Goal: Transaction & Acquisition: Purchase product/service

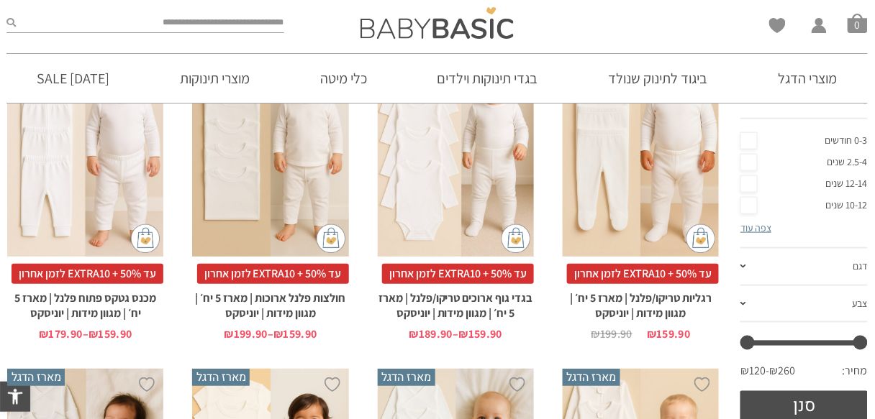
scroll to position [201, 0]
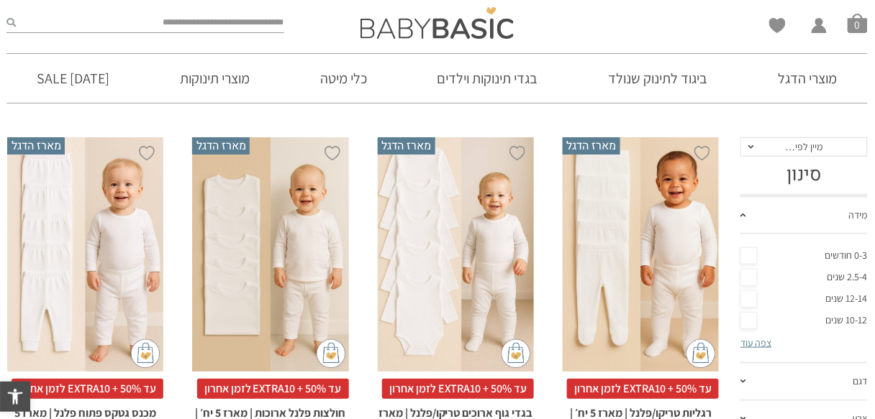
click at [773, 220] on link "מידה" at bounding box center [803, 216] width 127 height 37
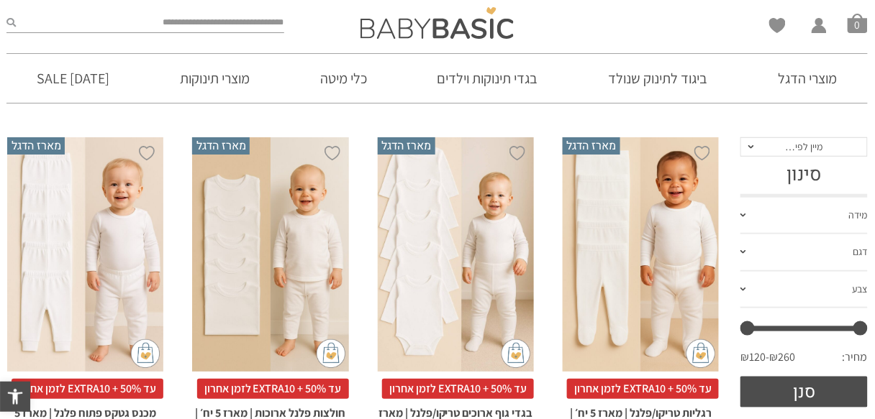
click at [774, 215] on link "מידה" at bounding box center [803, 216] width 127 height 37
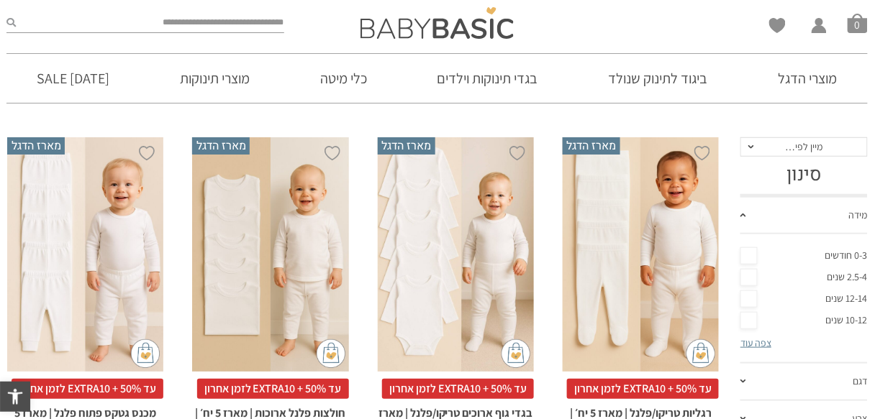
click at [790, 156] on span "מיין לפי…" at bounding box center [803, 147] width 127 height 20
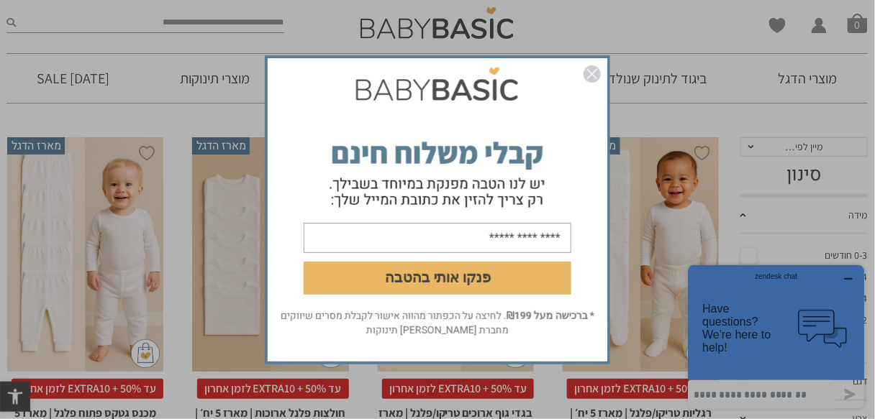
click at [466, 245] on input "email" at bounding box center [438, 237] width 268 height 30
type input "**********"
drag, startPoint x: 491, startPoint y: 319, endPoint x: 280, endPoint y: 314, distance: 211.6
click at [280, 314] on p "* ברכישה מעל ₪199 . לחיצה על הכפתור מהווה אישור לקבלת מסרים שיווקים מחברת אריה …" at bounding box center [437, 323] width 325 height 29
click at [432, 332] on p "* ברכישה מעל ₪199 . לחיצה על הכפתור מהווה אישור לקבלת מסרים שיווקים מחברת אריה …" at bounding box center [437, 323] width 325 height 29
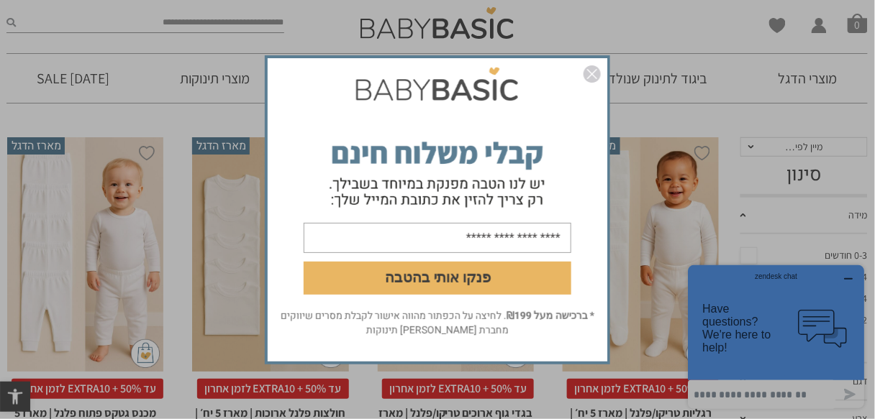
drag, startPoint x: 413, startPoint y: 322, endPoint x: 320, endPoint y: 313, distance: 93.3
click at [320, 313] on p "* ברכישה מעל ₪199 . לחיצה על הכפתור מהווה אישור לקבלת מסרים שיווקים מחברת אריה …" at bounding box center [437, 323] width 325 height 29
click at [397, 332] on p "* ברכישה מעל ₪199 . לחיצה על הכפתור מהווה אישור לקבלת מסרים שיווקים מחברת אריה …" at bounding box center [437, 323] width 325 height 29
click at [446, 280] on button "פנקו אותי בהטבה" at bounding box center [438, 277] width 268 height 33
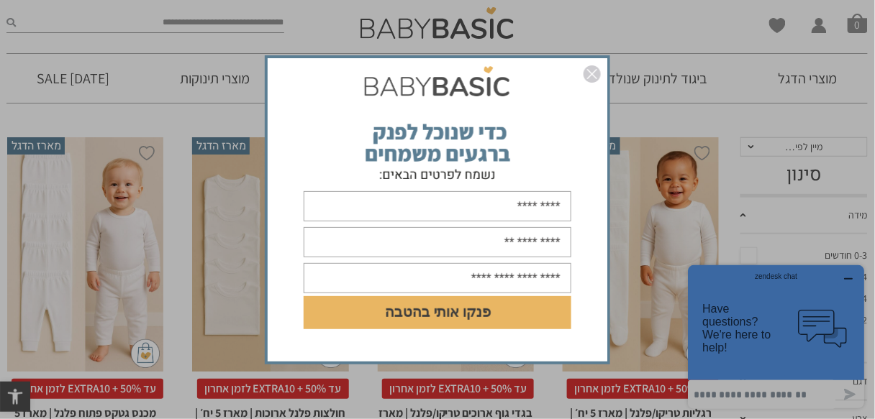
click at [509, 222] on form "DD/MM/YYYY פנקו אותי בהטבה" at bounding box center [438, 210] width 340 height 268
click at [503, 211] on input "text" at bounding box center [438, 206] width 268 height 30
type input "***"
click at [442, 239] on input "text" at bounding box center [438, 242] width 268 height 30
type input "**********"
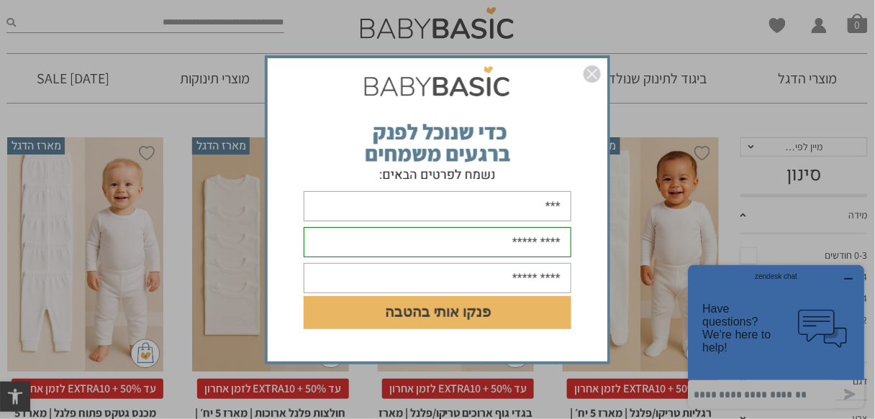
click at [439, 282] on input "text" at bounding box center [438, 278] width 268 height 30
type input "**********"
click at [440, 325] on button "פנקו אותי בהטבה" at bounding box center [438, 312] width 268 height 33
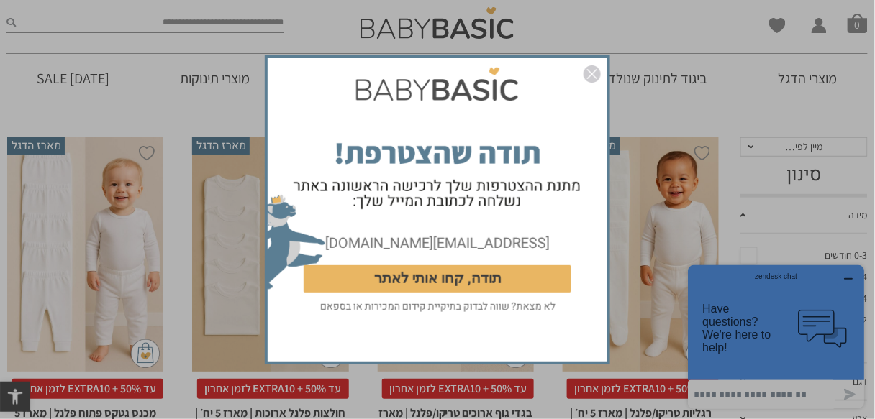
click at [489, 286] on button "תודה, קחו אותי לאתר" at bounding box center [438, 278] width 268 height 27
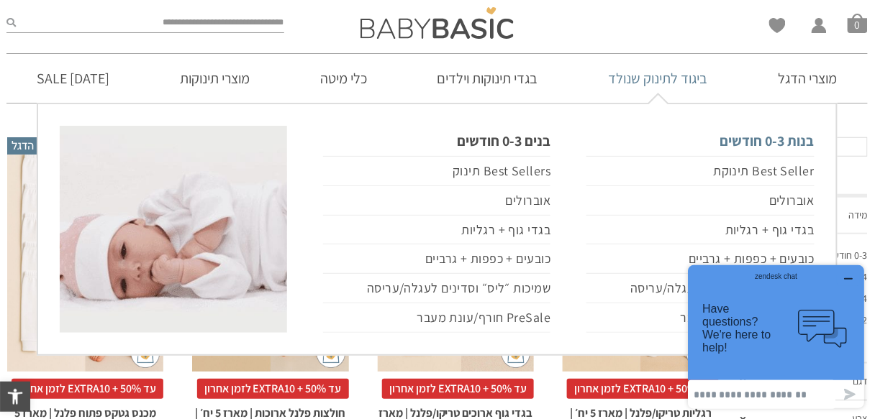
scroll to position [317, 0]
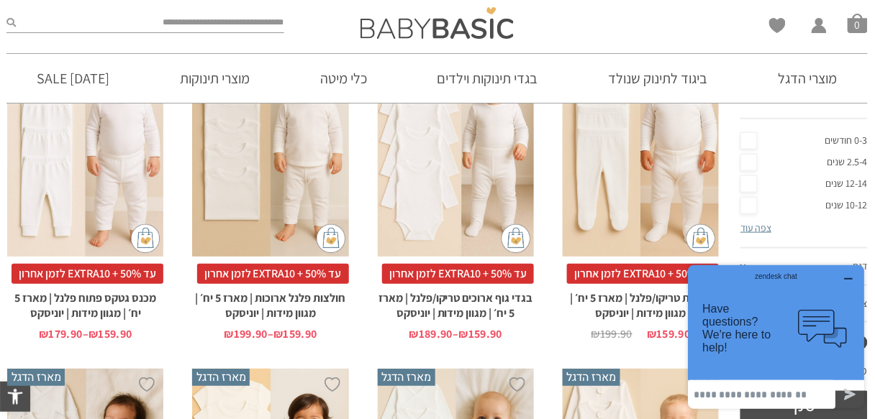
click at [851, 281] on icon "button" at bounding box center [848, 279] width 12 height 12
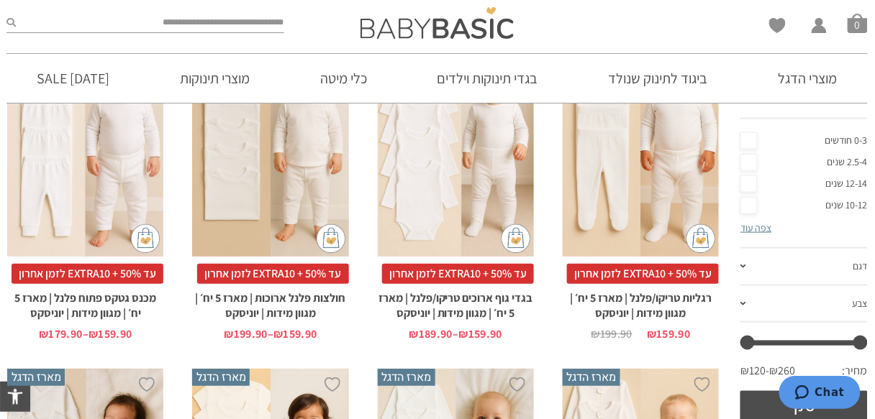
scroll to position [201, 0]
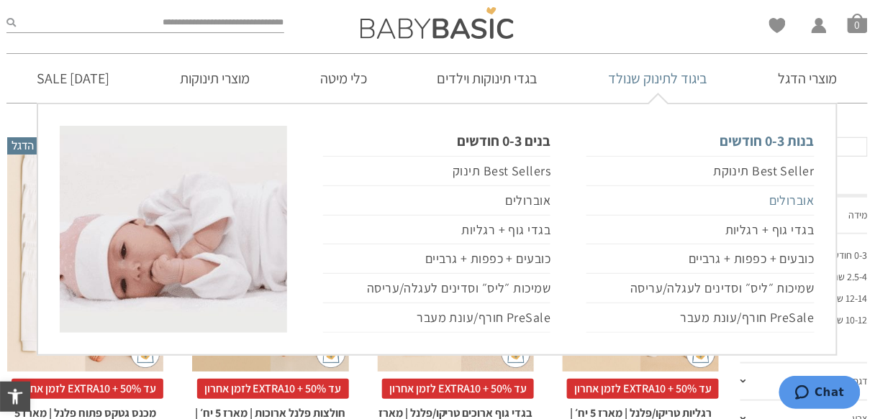
click at [782, 206] on link "אוברולים" at bounding box center [699, 200] width 227 height 29
click at [802, 198] on link "אוברולים" at bounding box center [699, 200] width 227 height 29
click at [796, 198] on link "אוברולים" at bounding box center [699, 200] width 227 height 29
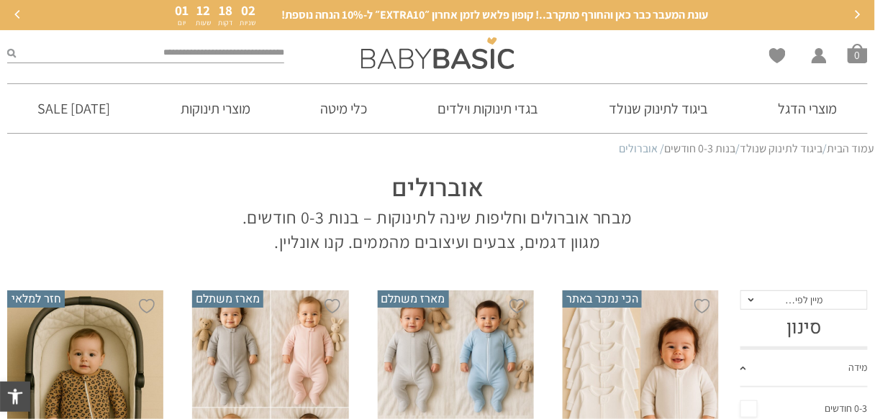
click at [263, 60] on input "search" at bounding box center [150, 53] width 268 height 19
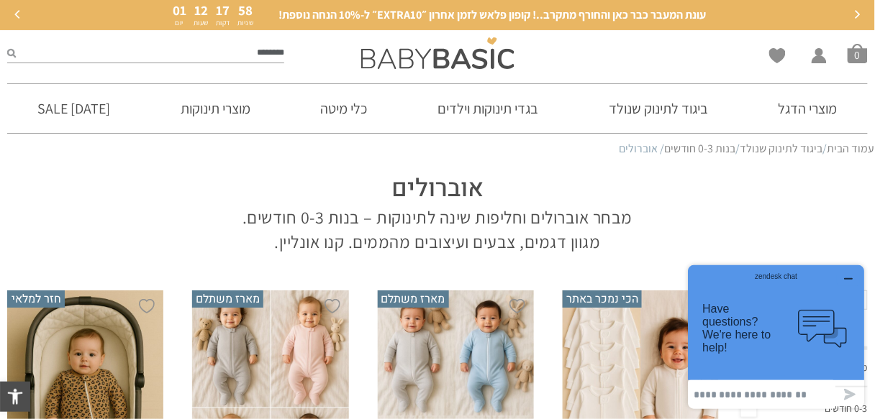
type input "********"
type input "**********"
click at [7, 44] on button "submit" at bounding box center [11, 53] width 9 height 19
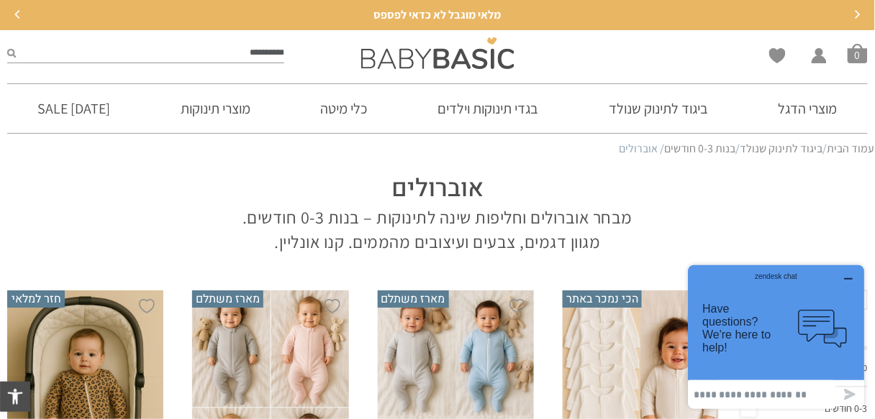
scroll to position [230, 0]
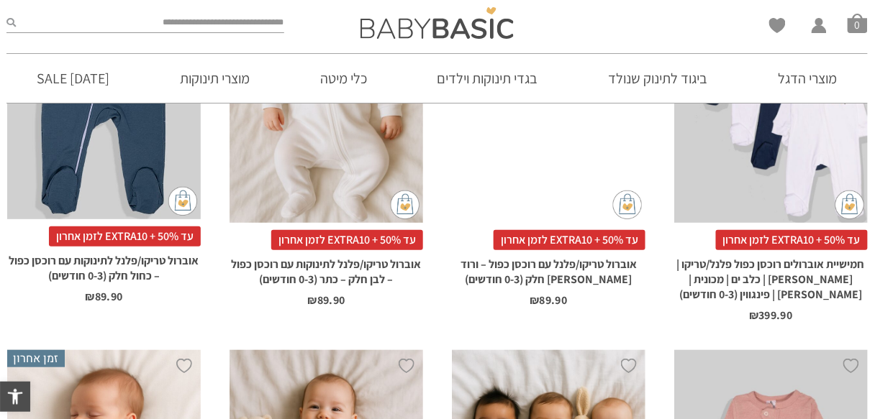
scroll to position [345, 0]
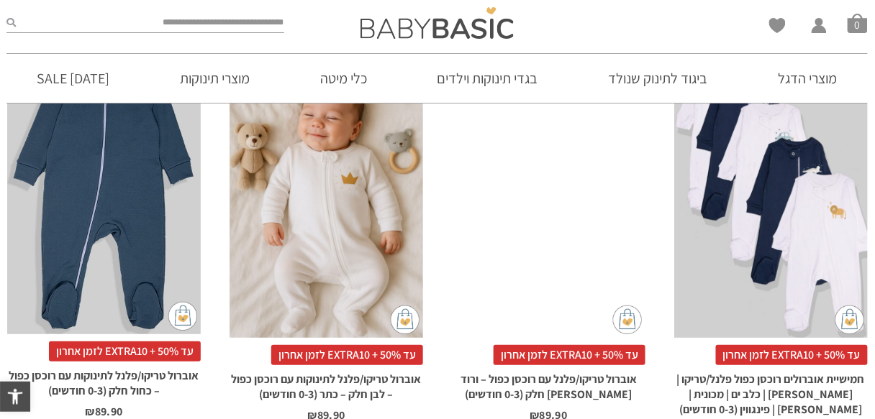
click at [770, 258] on div "x בחירת מידה 0-3m בחירת סוג בד טריקו (עונת מעבר/קיץ) פלנל (חורף)" at bounding box center [771, 192] width 194 height 291
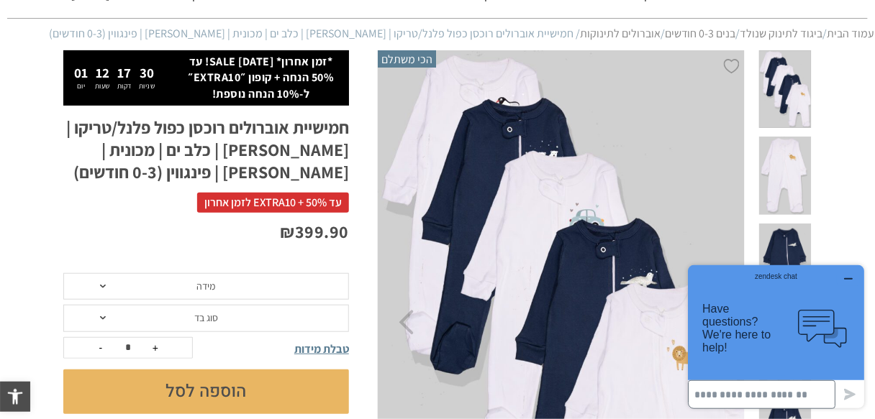
click at [787, 395] on input at bounding box center [761, 394] width 147 height 29
click at [854, 278] on button "button" at bounding box center [848, 279] width 23 height 14
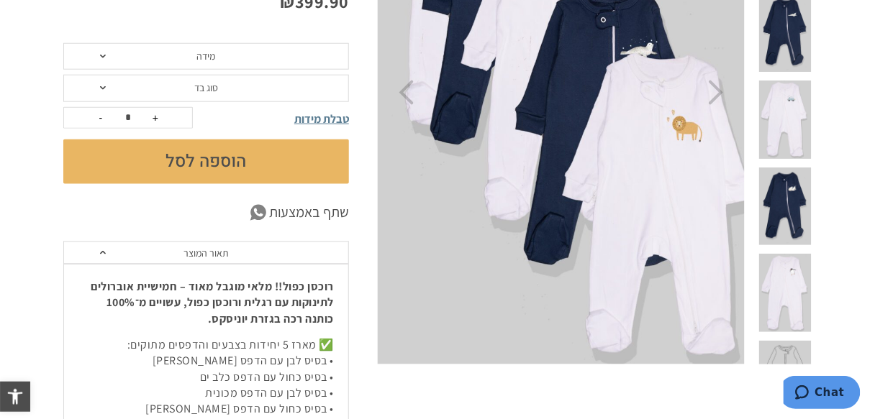
scroll to position [230, 0]
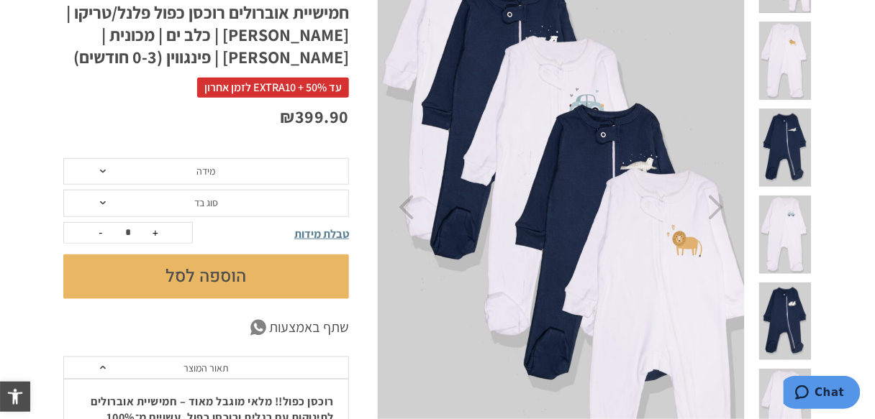
click at [577, 224] on img at bounding box center [561, 207] width 368 height 545
click at [563, 146] on img at bounding box center [561, 207] width 368 height 545
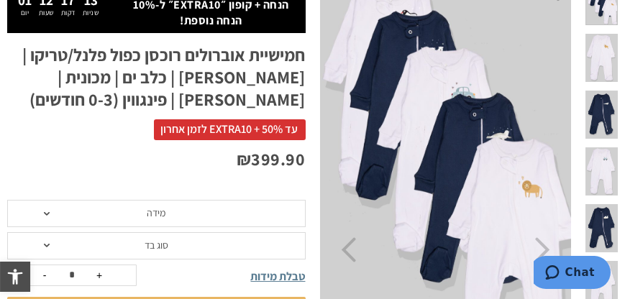
scroll to position [219, 0]
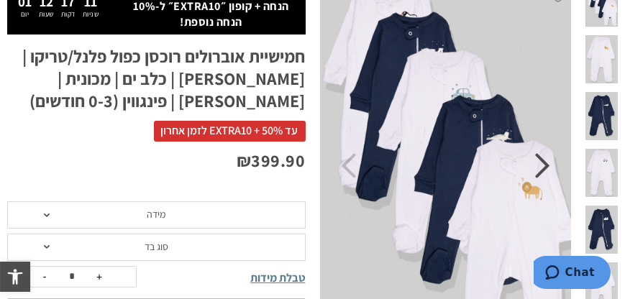
click at [537, 178] on icon "Next" at bounding box center [542, 165] width 15 height 25
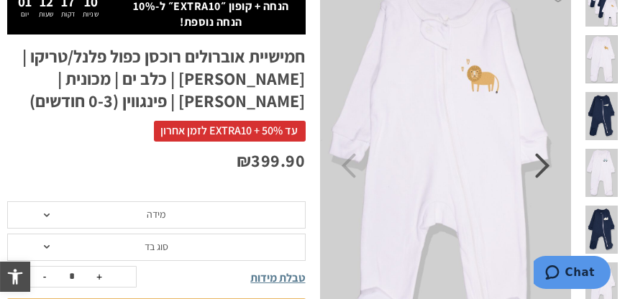
click at [540, 173] on icon "Next" at bounding box center [542, 165] width 15 height 25
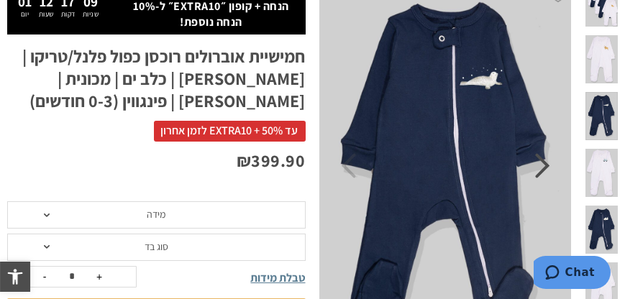
click at [540, 167] on icon "Next" at bounding box center [542, 165] width 15 height 25
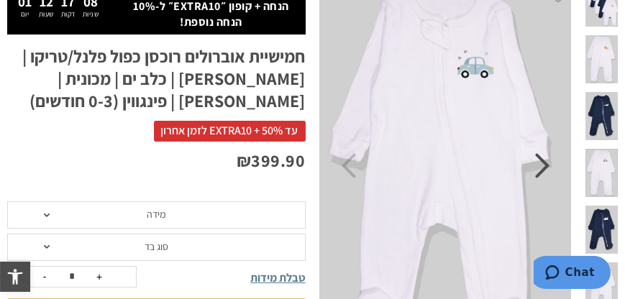
click at [540, 167] on icon "Next" at bounding box center [542, 165] width 15 height 25
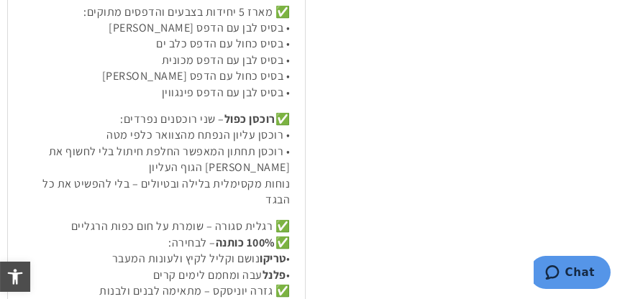
scroll to position [794, 0]
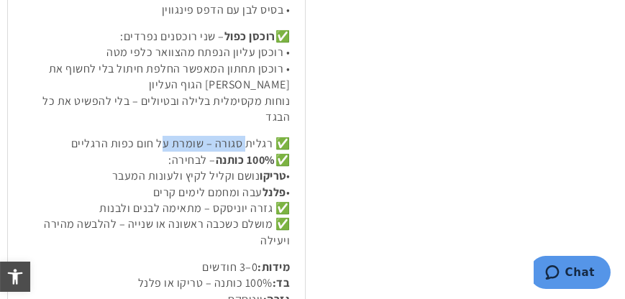
drag, startPoint x: 247, startPoint y: 142, endPoint x: 153, endPoint y: 130, distance: 95.0
click at [158, 130] on div "רוכסן כפול!! מלאי מוגבל מאוד – חמישיית אוברולים לתינוקות עם רגלית ורוכסן כפול, …" at bounding box center [156, 168] width 297 height 642
click at [216, 160] on strong "100% כותנה" at bounding box center [246, 160] width 60 height 15
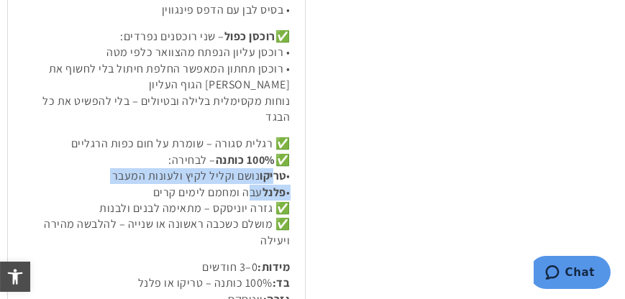
drag, startPoint x: 271, startPoint y: 178, endPoint x: 249, endPoint y: 195, distance: 27.8
click at [249, 195] on p "✅ רגלית סגורה – שומרת על חום כפות הרגליים ✅ 100% כותנה – לבחירה: • טריקו נושם ו…" at bounding box center [156, 192] width 268 height 113
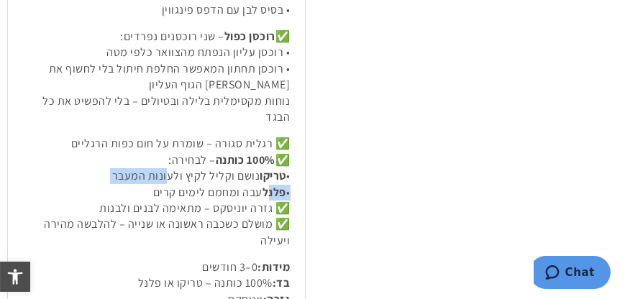
drag, startPoint x: 268, startPoint y: 192, endPoint x: 167, endPoint y: 176, distance: 102.0
click at [167, 176] on p "✅ רגלית סגורה – שומרת על חום כפות הרגליים ✅ 100% כותנה – לבחירה: • טריקו נושם ו…" at bounding box center [156, 192] width 268 height 113
click at [179, 186] on p "✅ רגלית סגורה – שומרת על חום כפות הרגליים ✅ 100% כותנה – לבחירה: • טריקו נושם ו…" at bounding box center [156, 192] width 268 height 113
drag, startPoint x: 278, startPoint y: 184, endPoint x: 217, endPoint y: 172, distance: 63.1
click at [217, 172] on p "✅ רגלית סגורה – שומרת על חום כפות הרגליים ✅ 100% כותנה – לבחירה: • טריקו נושם ו…" at bounding box center [156, 192] width 268 height 113
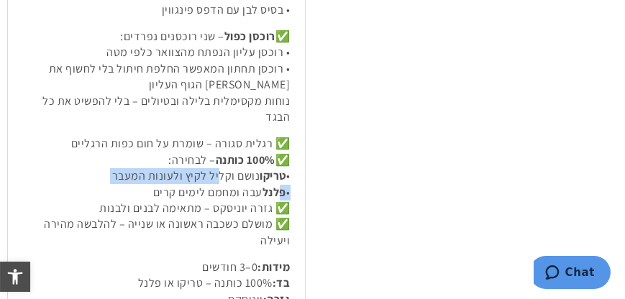
click at [217, 172] on p "✅ רגלית סגורה – שומרת על חום כפות הרגליים ✅ 100% כותנה – לבחירה: • טריקו נושם ו…" at bounding box center [156, 192] width 268 height 113
drag, startPoint x: 259, startPoint y: 178, endPoint x: 131, endPoint y: 171, distance: 128.3
click at [131, 171] on p "✅ רגלית סגורה – שומרת על חום כפות הרגליים ✅ 100% כותנה – לבחירה: • טריקו נושם ו…" at bounding box center [156, 192] width 268 height 113
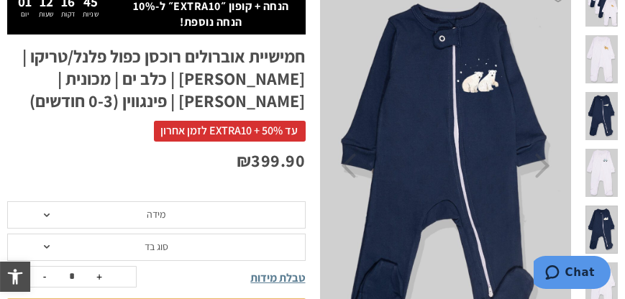
scroll to position [54, 0]
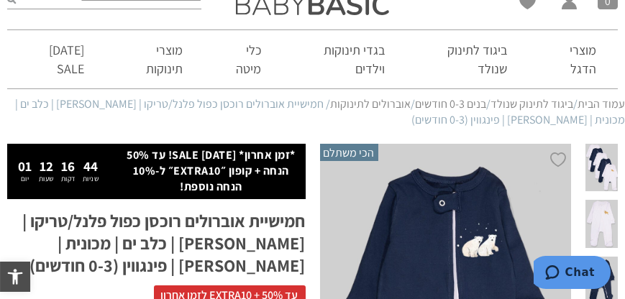
click at [596, 161] on span at bounding box center [602, 168] width 32 height 48
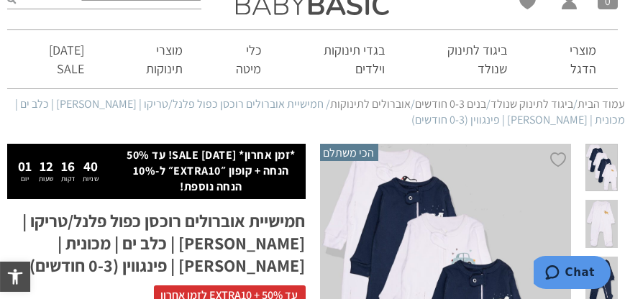
scroll to position [136, 0]
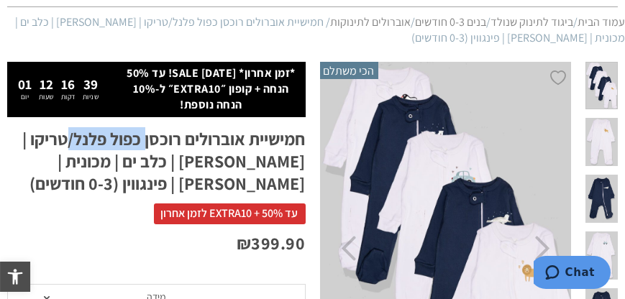
drag, startPoint x: 143, startPoint y: 147, endPoint x: 63, endPoint y: 137, distance: 81.1
click at [63, 137] on h1 "חמישיית אוברולים רוכסן כפול פלנל/טריקו | אריה | כלב ים | מכונית | דוב קוטב | פי…" at bounding box center [156, 162] width 299 height 68
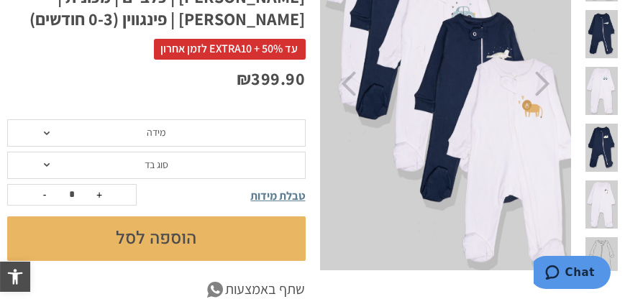
click at [167, 155] on span "סוג בד" at bounding box center [156, 165] width 299 height 27
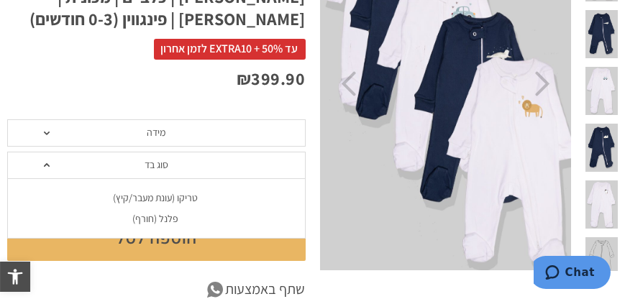
click at [183, 197] on div "טריקו (עונת מעבר/קיץ)" at bounding box center [155, 198] width 299 height 12
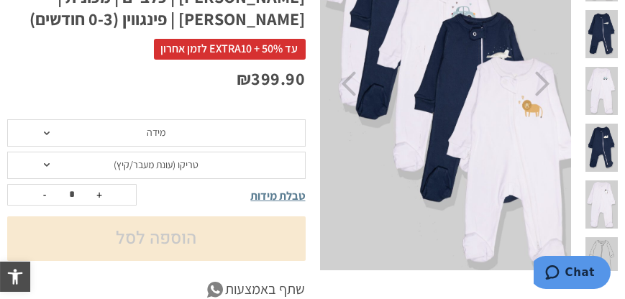
click at [182, 136] on span "מידה" at bounding box center [156, 132] width 299 height 27
click at [178, 109] on div "₪ 399.90" at bounding box center [156, 93] width 299 height 53
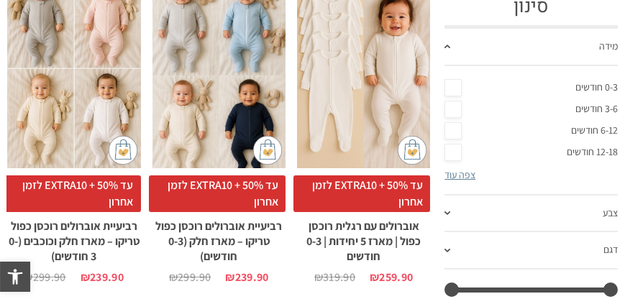
scroll to position [358, 0]
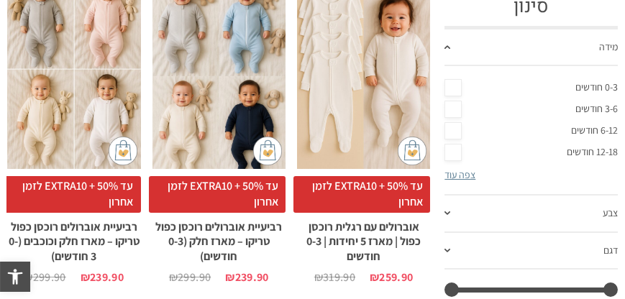
click at [455, 130] on link "6-12 חודשים" at bounding box center [531, 131] width 173 height 22
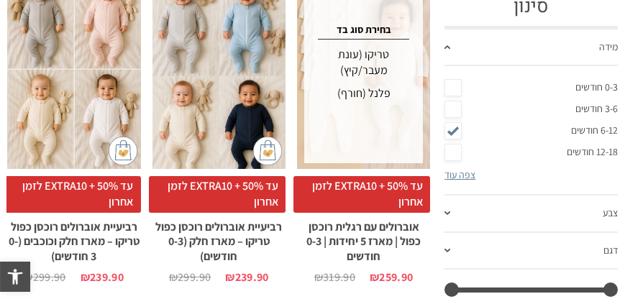
scroll to position [0, 0]
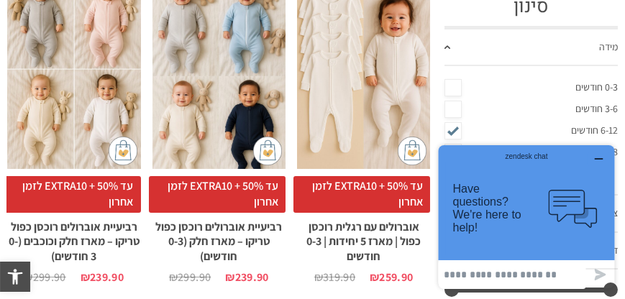
click at [605, 160] on button "button" at bounding box center [598, 160] width 23 height 14
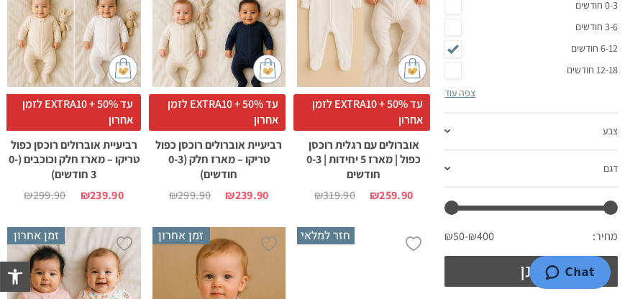
scroll to position [523, 0]
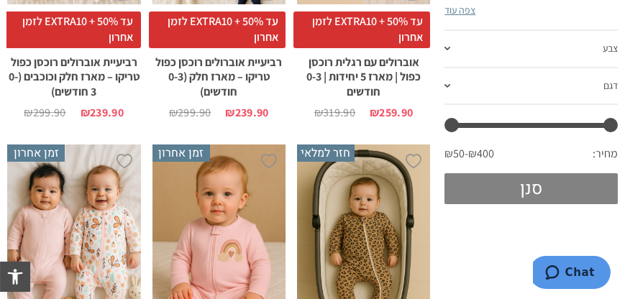
click at [496, 189] on button "סנן" at bounding box center [531, 188] width 173 height 31
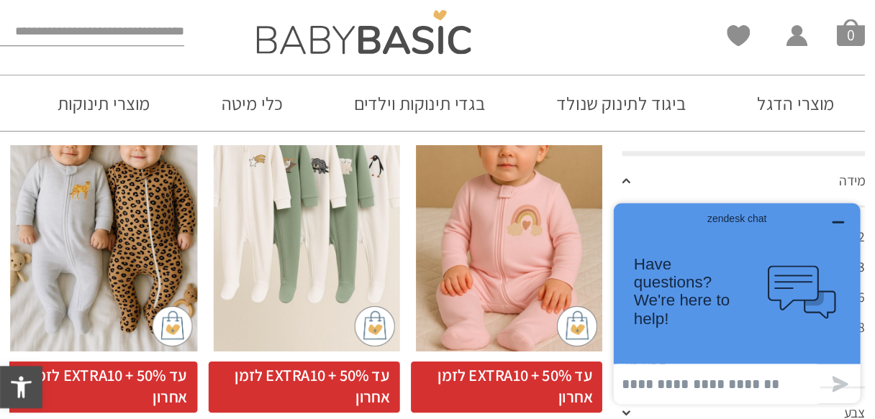
scroll to position [276, 0]
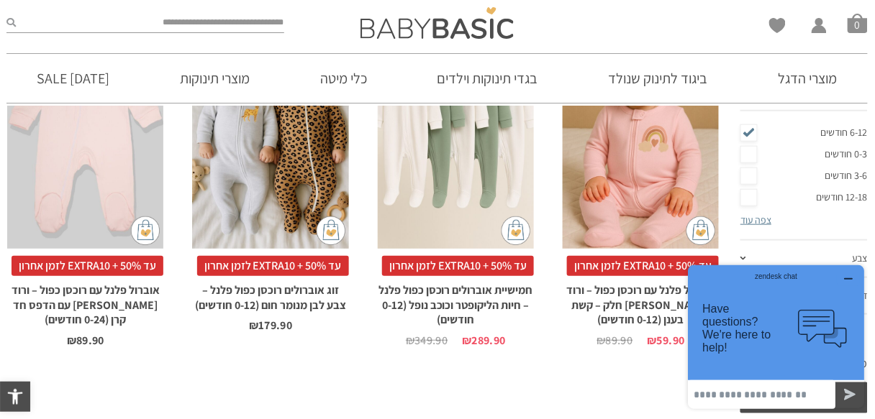
click at [314, 299] on div "הוספה ל-Wishlist זמן אחרון x בחירת מידה 0-3m 3-6m 6-12m עד 50% + EXTRA10 לזמן א…" at bounding box center [363, 214] width 726 height 414
click at [624, 273] on icon "button" at bounding box center [848, 279] width 12 height 12
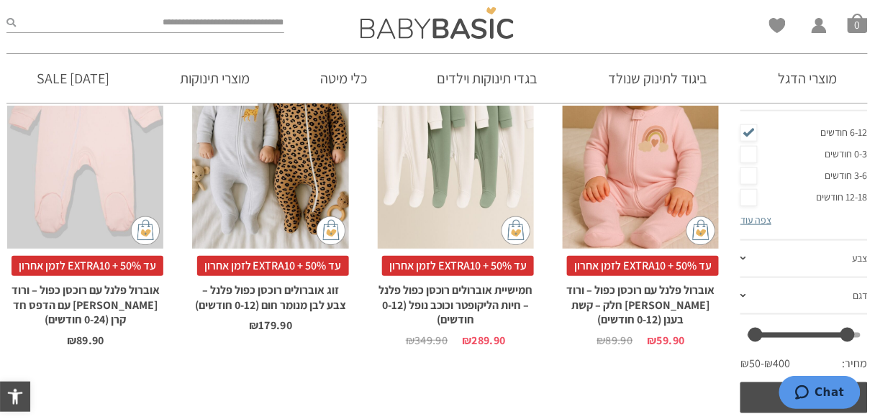
click at [521, 281] on h2 "חמישיית אוברולים רוכסן כפול פלנל – חיות הליקופטר וכוכב נופל (0-12 חודשים)" at bounding box center [456, 302] width 156 height 52
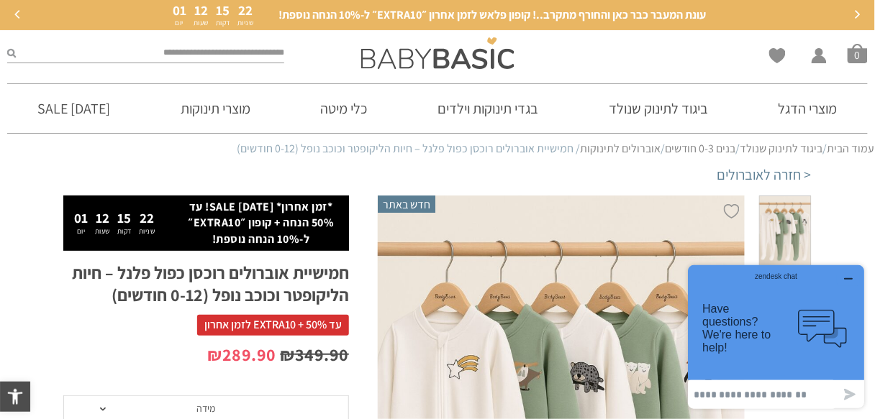
click at [202, 48] on input "search" at bounding box center [150, 53] width 268 height 19
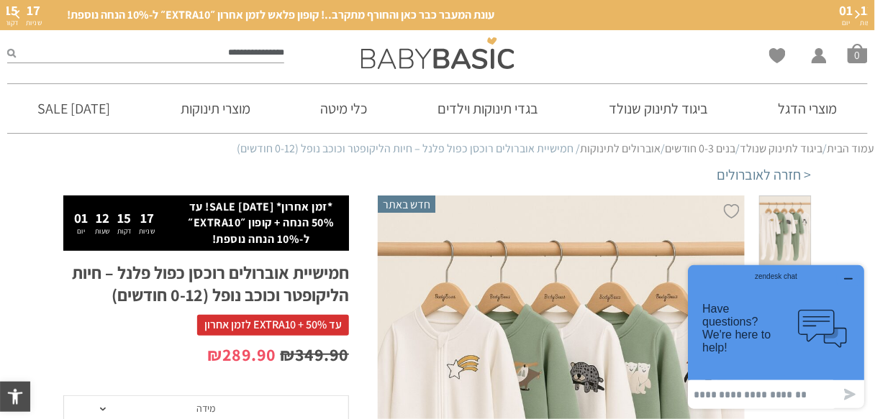
type input "**********"
click at [7, 44] on button "submit" at bounding box center [11, 53] width 9 height 19
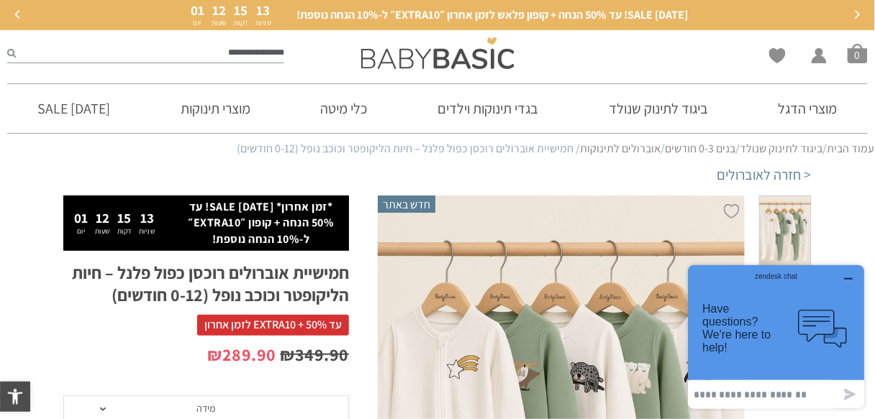
click at [850, 278] on icon "button" at bounding box center [848, 278] width 7 height 0
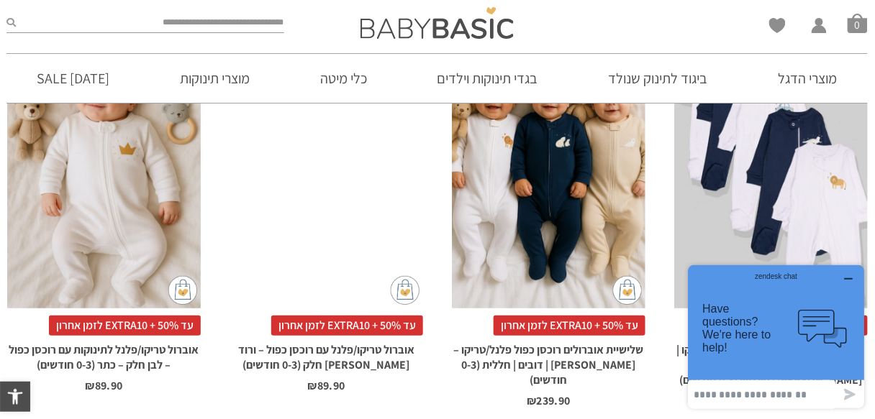
drag, startPoint x: 850, startPoint y: 275, endPoint x: 1532, endPoint y: 533, distance: 730.0
click at [850, 275] on icon "button" at bounding box center [848, 279] width 12 height 12
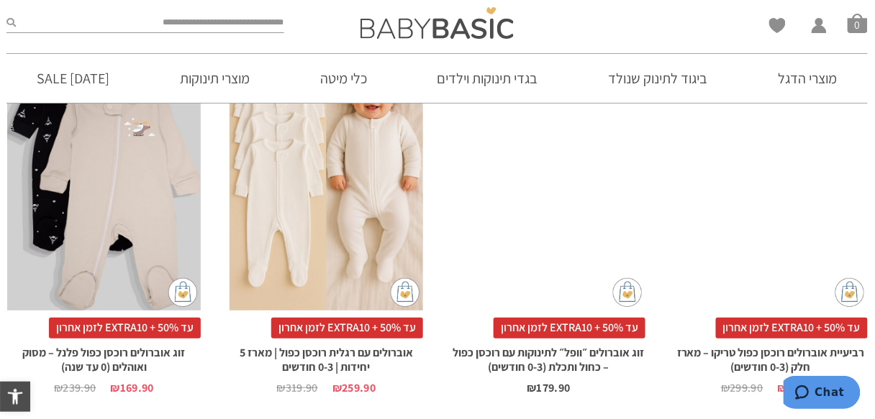
scroll to position [5065, 0]
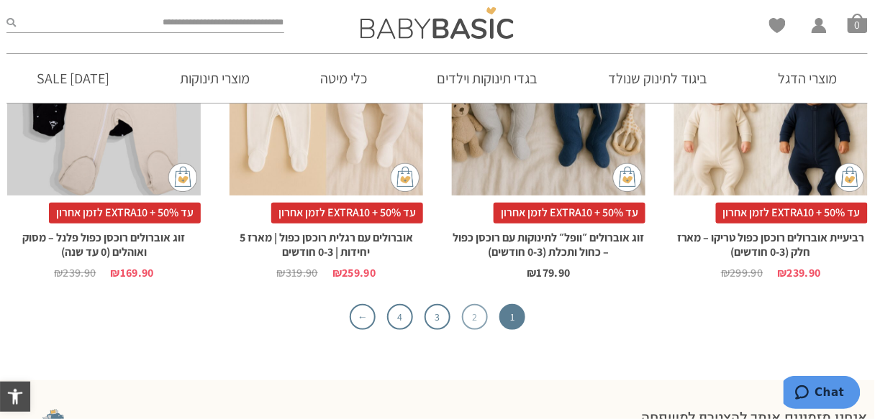
click at [484, 304] on link "2" at bounding box center [475, 317] width 26 height 26
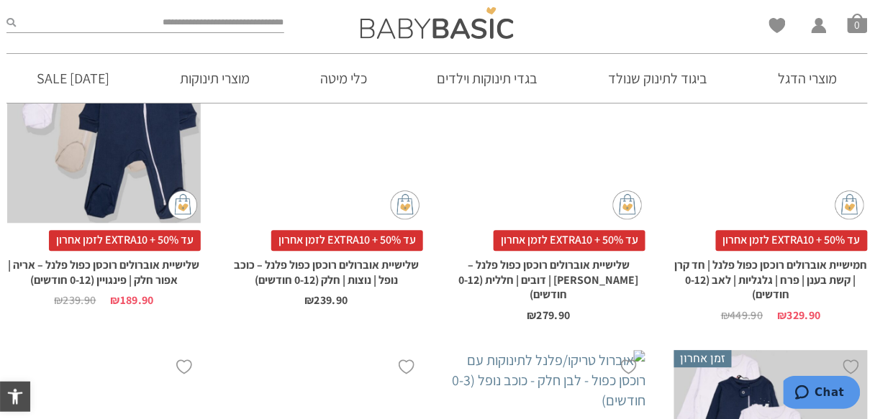
scroll to position [1612, 0]
